Goal: Find specific page/section: Find specific page/section

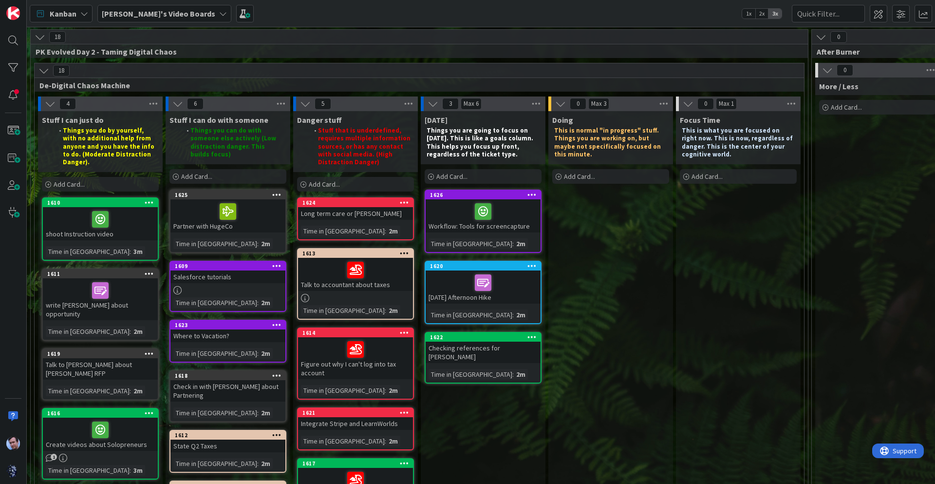
click at [594, 45] on div "18 PK Evolved Day 2 - Taming Digital Chaos" at bounding box center [419, 44] width 777 height 28
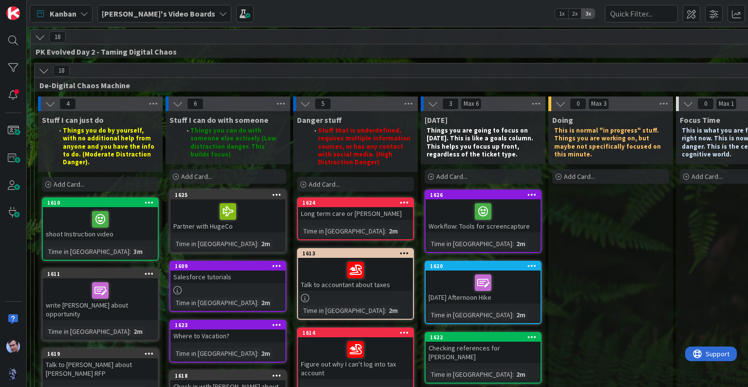
click at [436, 103] on icon at bounding box center [433, 103] width 11 height 11
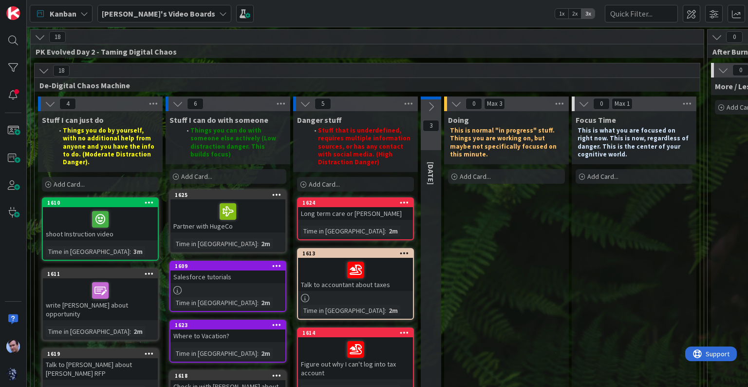
click at [586, 101] on icon at bounding box center [584, 103] width 11 height 11
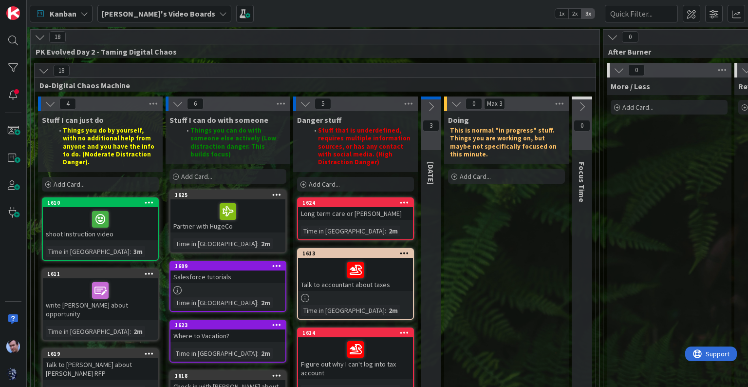
click at [454, 106] on icon at bounding box center [456, 103] width 11 height 11
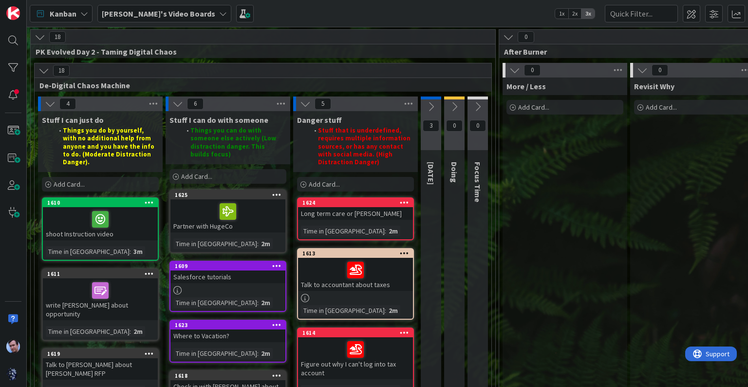
click at [302, 102] on icon at bounding box center [305, 103] width 11 height 11
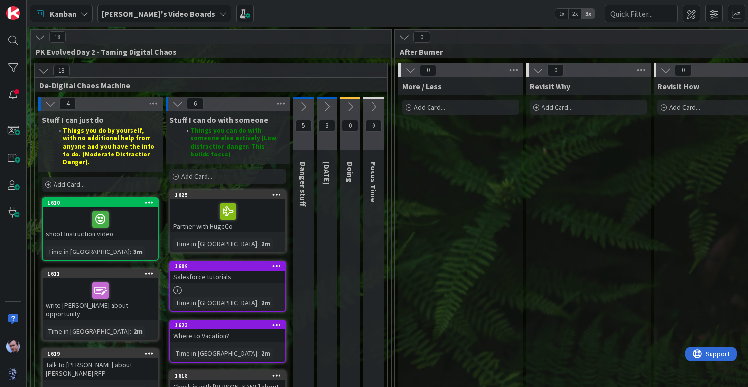
click at [179, 104] on icon at bounding box center [177, 103] width 11 height 11
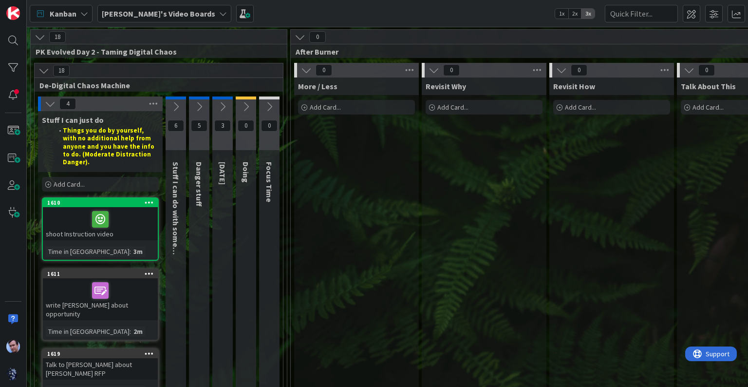
click at [294, 35] on button at bounding box center [300, 37] width 13 height 13
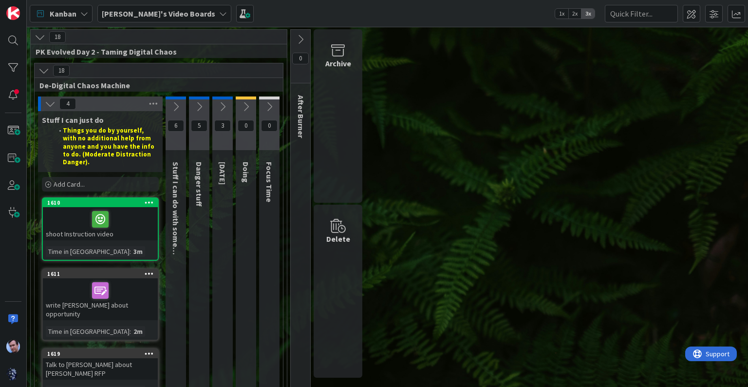
click at [174, 105] on icon at bounding box center [175, 106] width 11 height 11
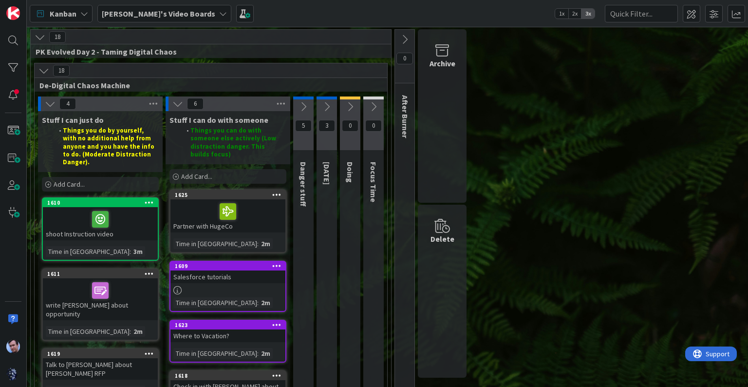
click at [300, 106] on icon at bounding box center [303, 106] width 11 height 11
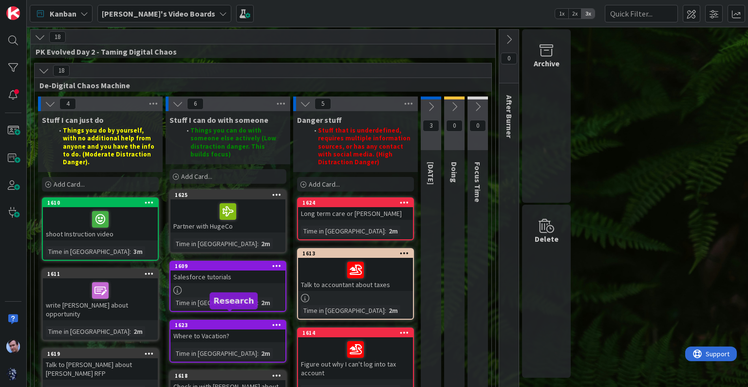
scroll to position [19, 0]
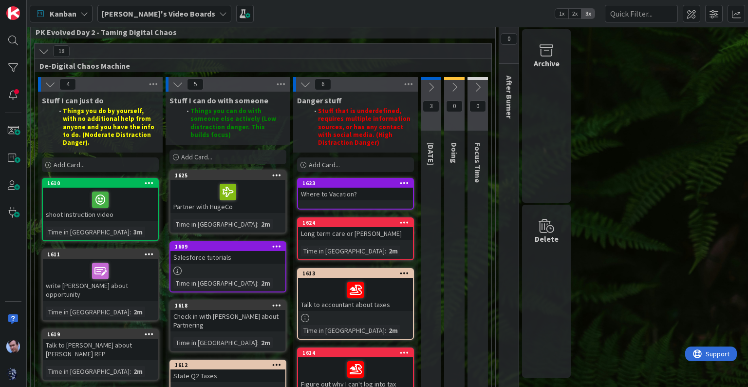
click at [483, 85] on button at bounding box center [478, 87] width 20 height 15
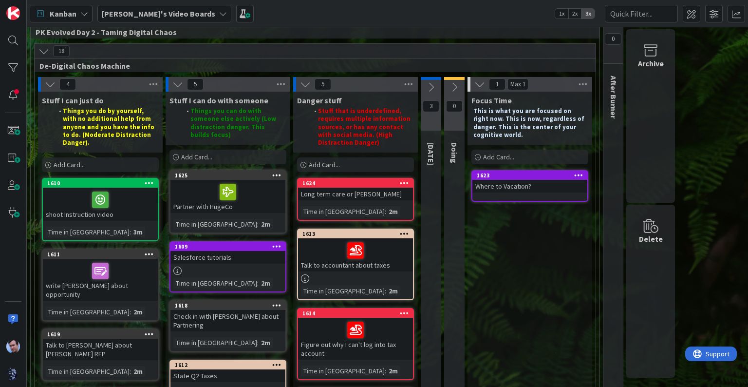
click at [429, 92] on button at bounding box center [431, 87] width 20 height 15
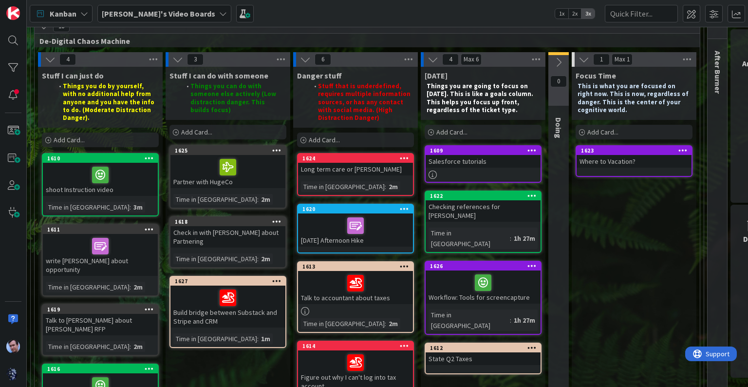
scroll to position [44, 0]
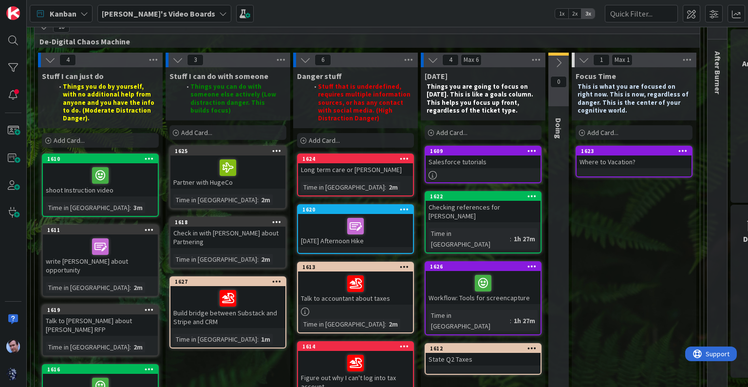
click at [562, 64] on icon at bounding box center [558, 62] width 11 height 11
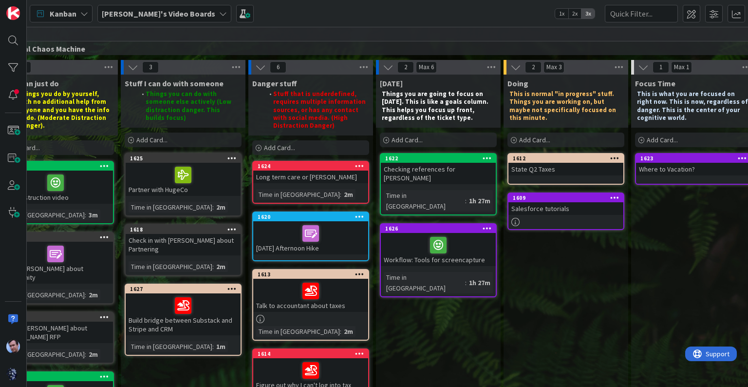
scroll to position [37, 47]
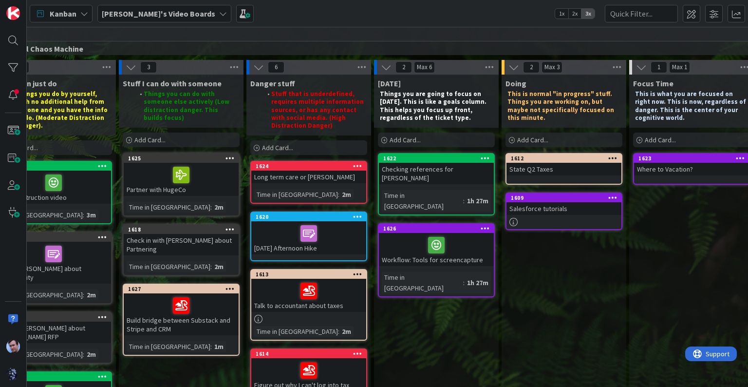
click at [562, 202] on div "Salesforce tutorials" at bounding box center [564, 208] width 115 height 13
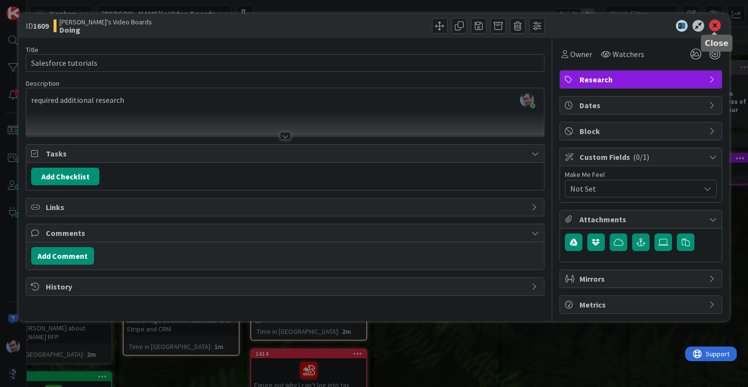
click at [715, 30] on icon at bounding box center [715, 26] width 12 height 12
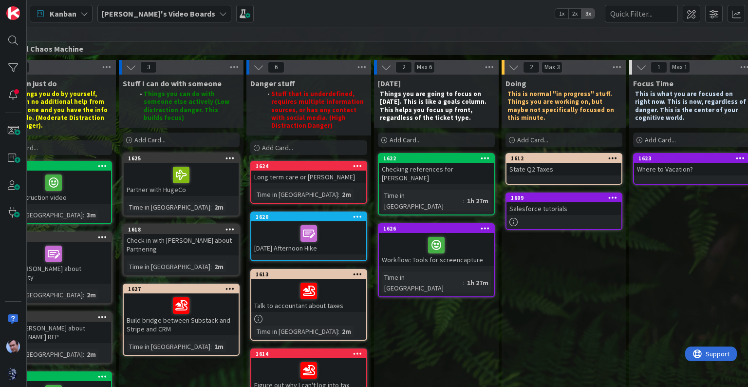
click at [130, 71] on icon at bounding box center [131, 67] width 11 height 11
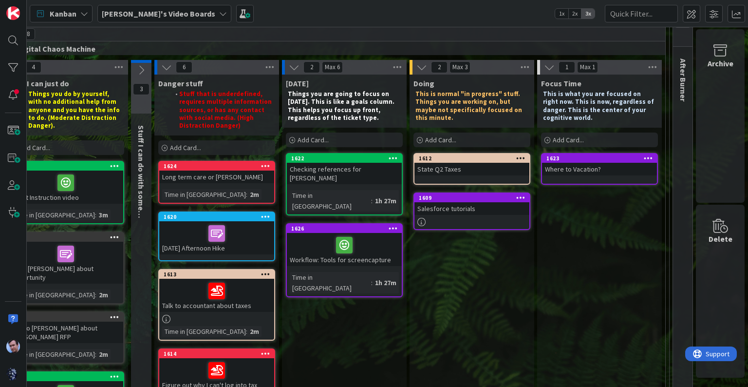
click at [161, 68] on icon at bounding box center [166, 67] width 11 height 11
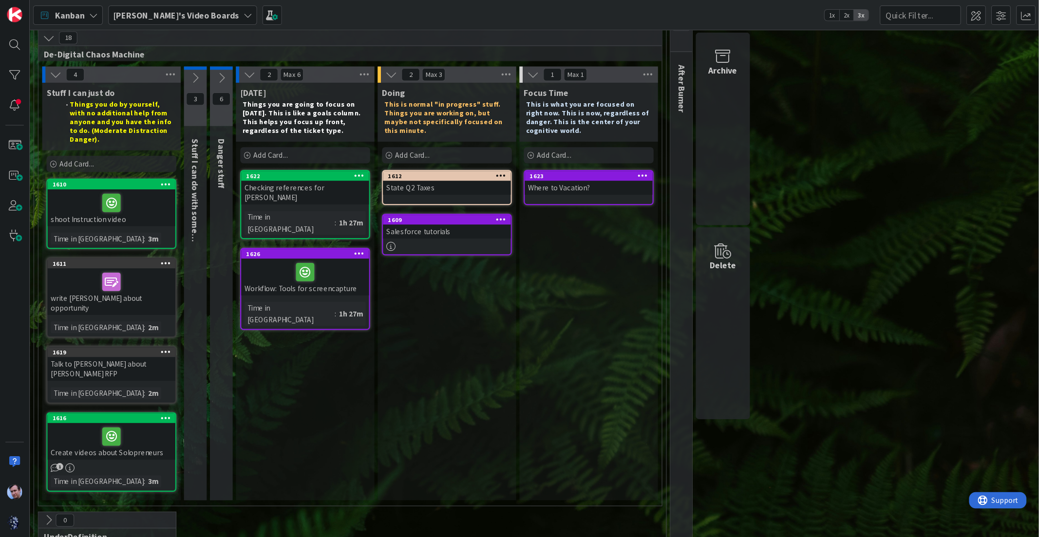
scroll to position [37, 0]
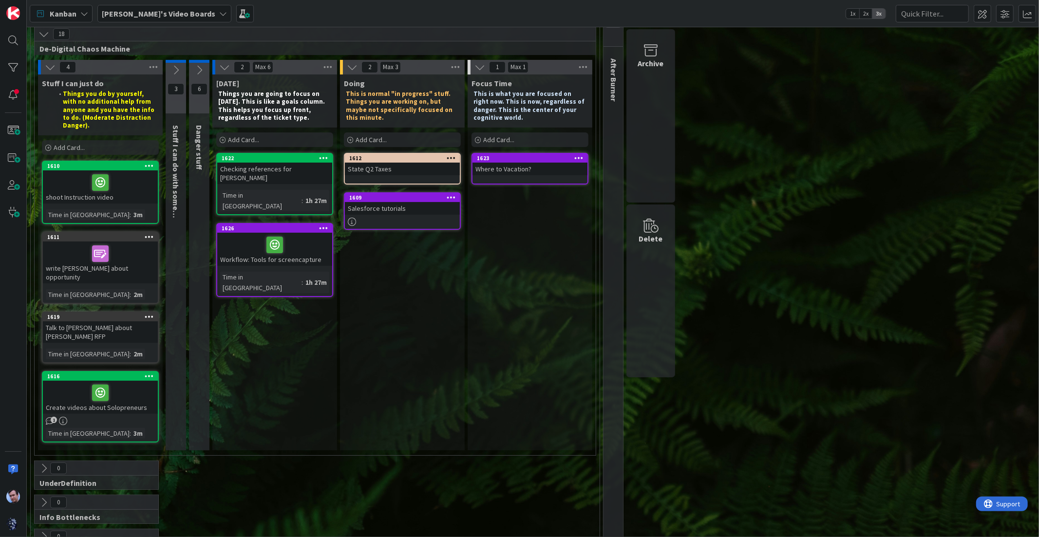
click at [616, 76] on span "After Burner" at bounding box center [614, 79] width 10 height 43
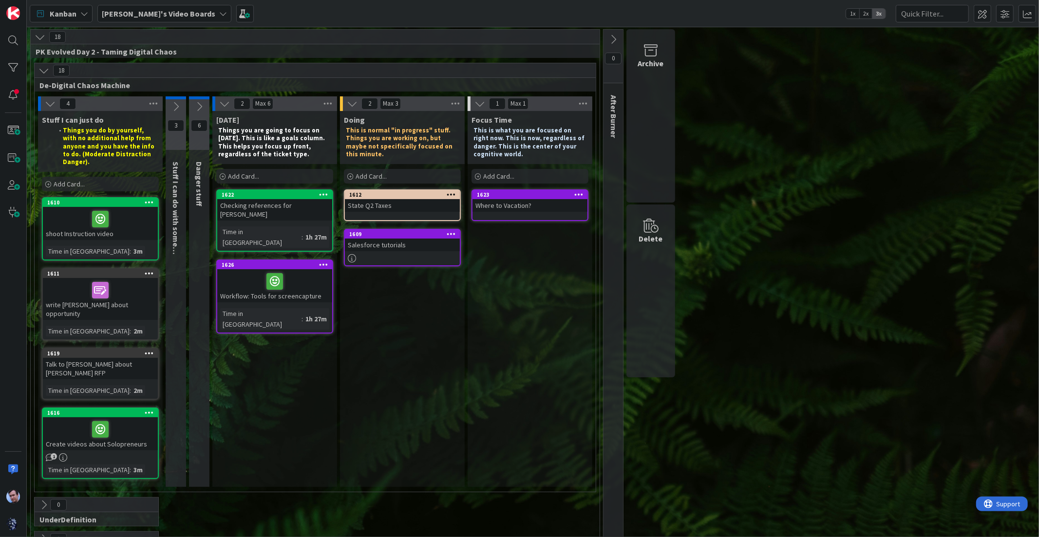
click at [615, 31] on div "0" at bounding box center [612, 57] width 19 height 54
click at [611, 34] on icon at bounding box center [613, 39] width 11 height 11
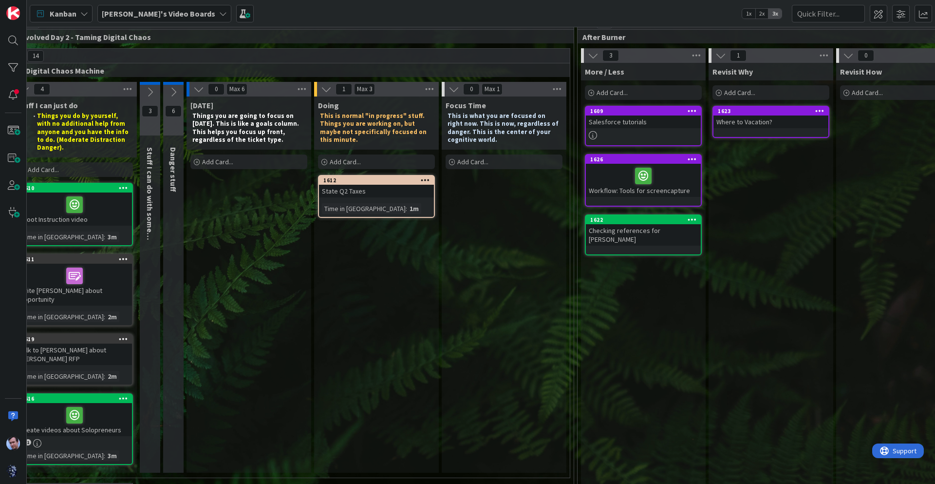
scroll to position [15, 27]
